Goal: Task Accomplishment & Management: Use online tool/utility

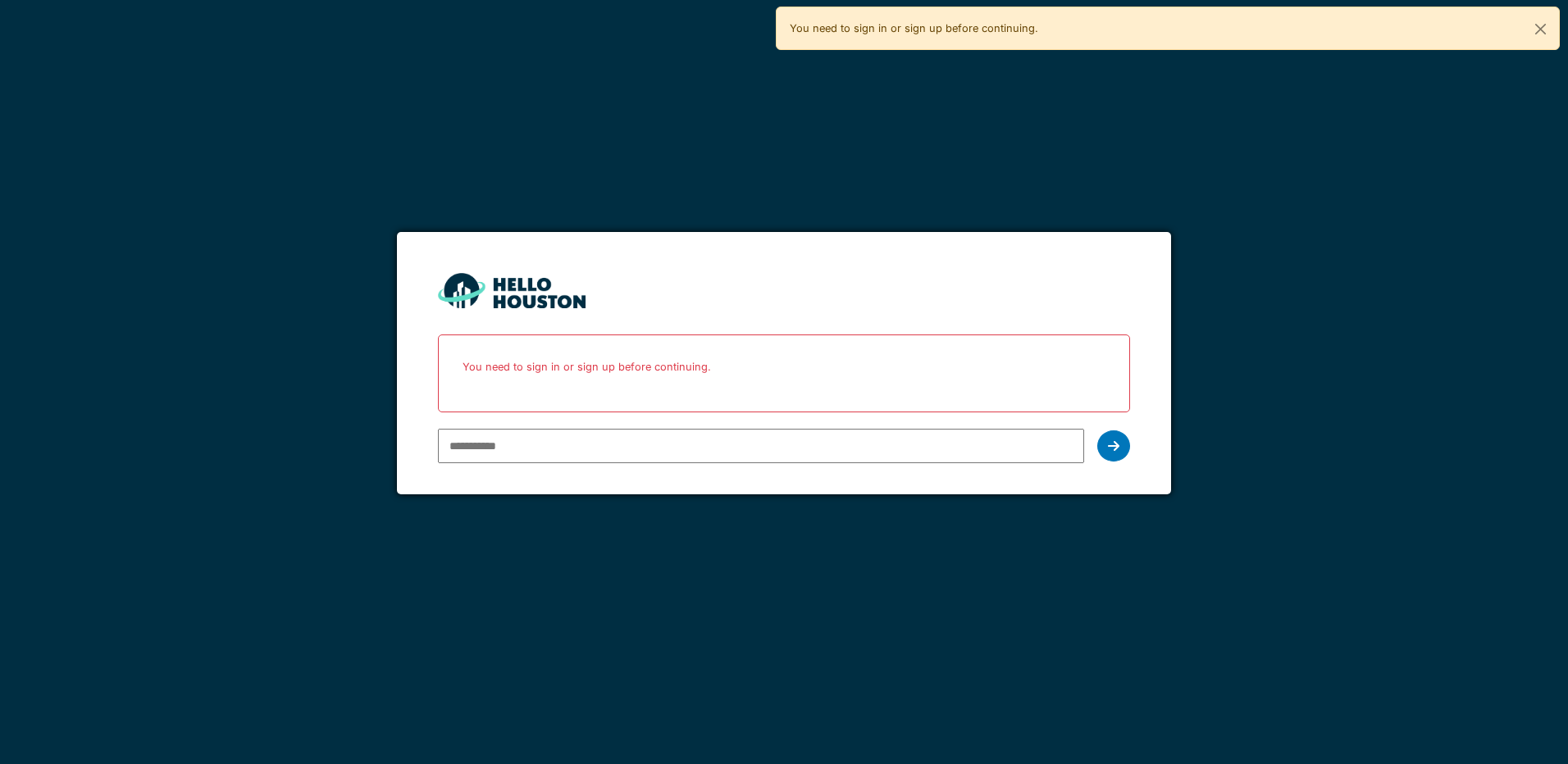
click at [491, 445] on input "email" at bounding box center [760, 446] width 646 height 35
type input "**********"
click at [1112, 450] on icon at bounding box center [1114, 446] width 12 height 14
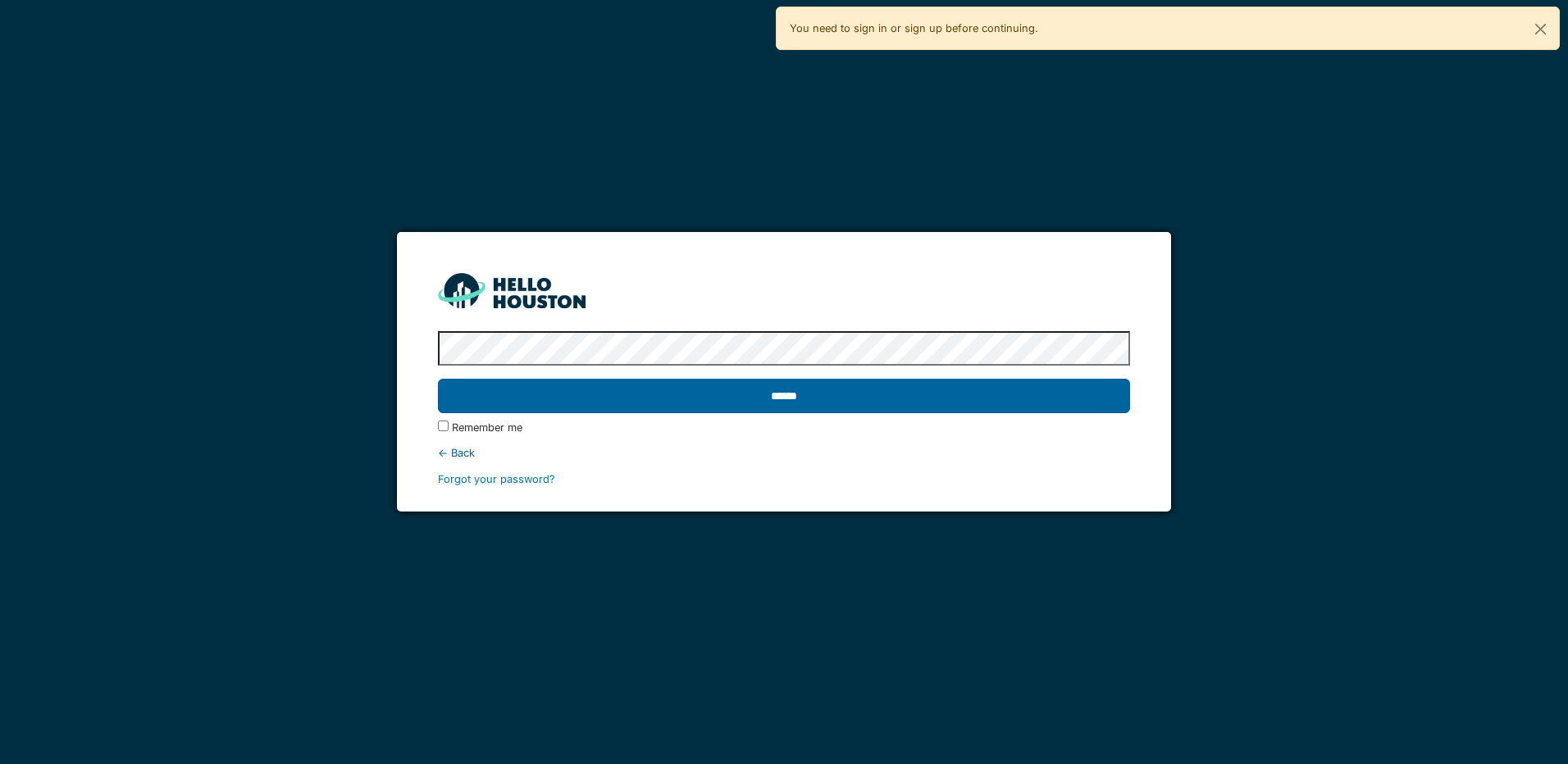
click at [772, 396] on input "******" at bounding box center [784, 396] width 691 height 35
